Goal: Transaction & Acquisition: Purchase product/service

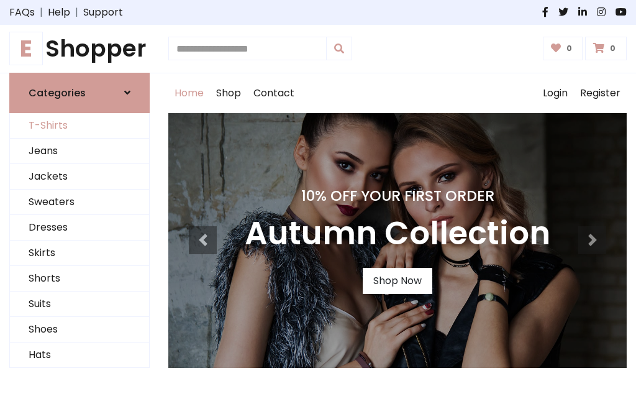
click at [80, 126] on link "T-Shirts" at bounding box center [79, 125] width 139 height 25
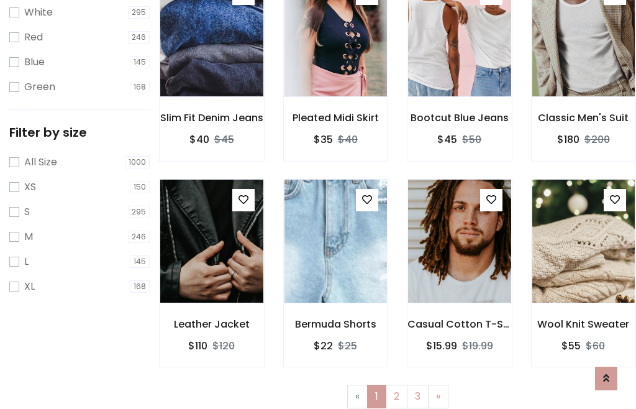
scroll to position [22, 0]
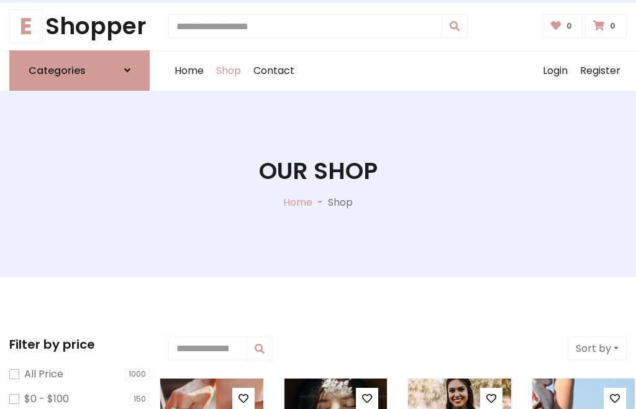
click at [318, 183] on h1 "Our Shop" at bounding box center [318, 171] width 119 height 28
click at [398, 70] on div "Home Shop Contact Log out Login Register" at bounding box center [397, 71] width 459 height 40
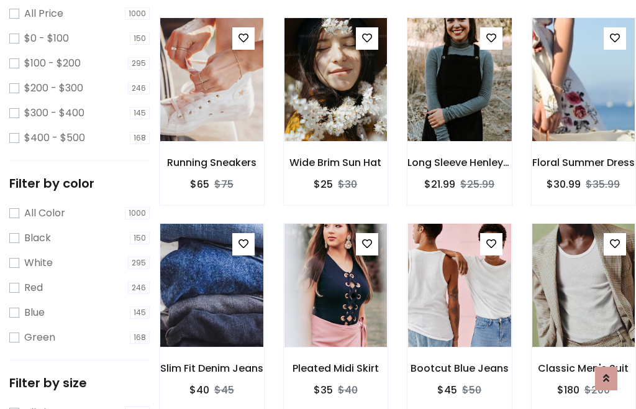
click at [459, 102] on img at bounding box center [460, 79] width 124 height 298
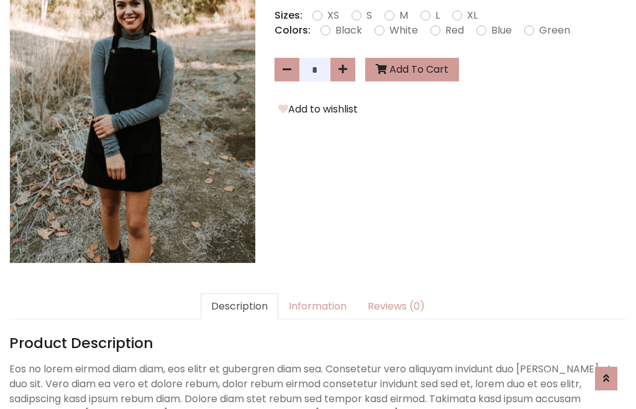
scroll to position [304, 0]
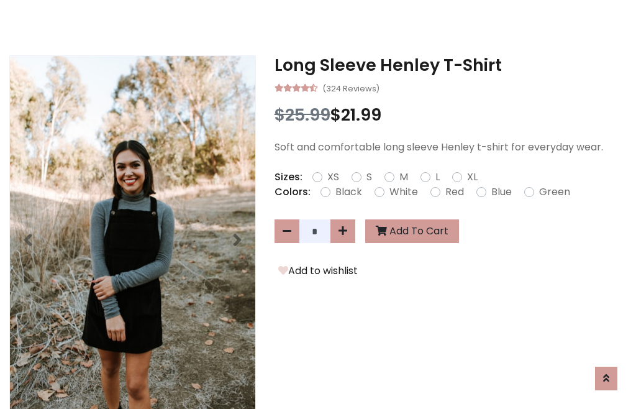
click at [451, 65] on h3 "Long Sleeve Henley T-Shirt" at bounding box center [451, 65] width 352 height 20
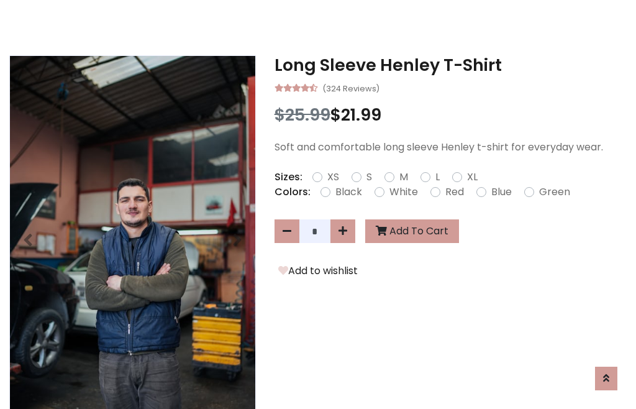
click at [451, 65] on h3 "Long Sleeve Henley T-Shirt" at bounding box center [451, 65] width 352 height 20
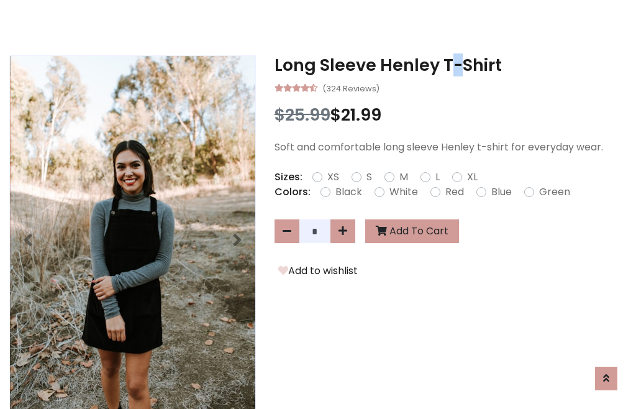
click at [451, 65] on h3 "Long Sleeve Henley T-Shirt" at bounding box center [451, 65] width 352 height 20
